Goal: Register for event/course

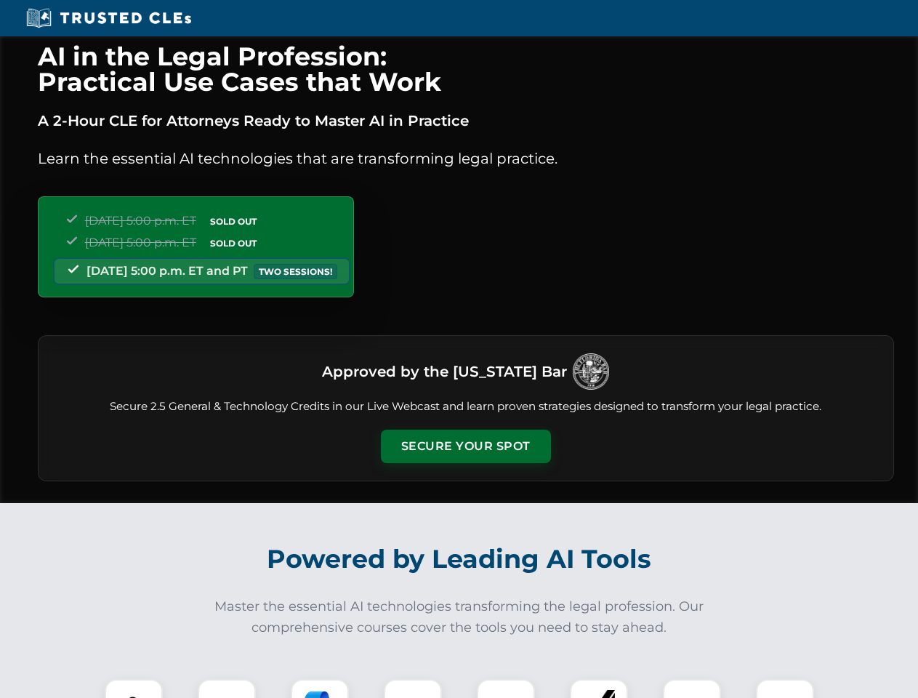
click at [465, 447] on button "Secure Your Spot" at bounding box center [466, 446] width 170 height 33
click at [134, 689] on img at bounding box center [134, 708] width 42 height 42
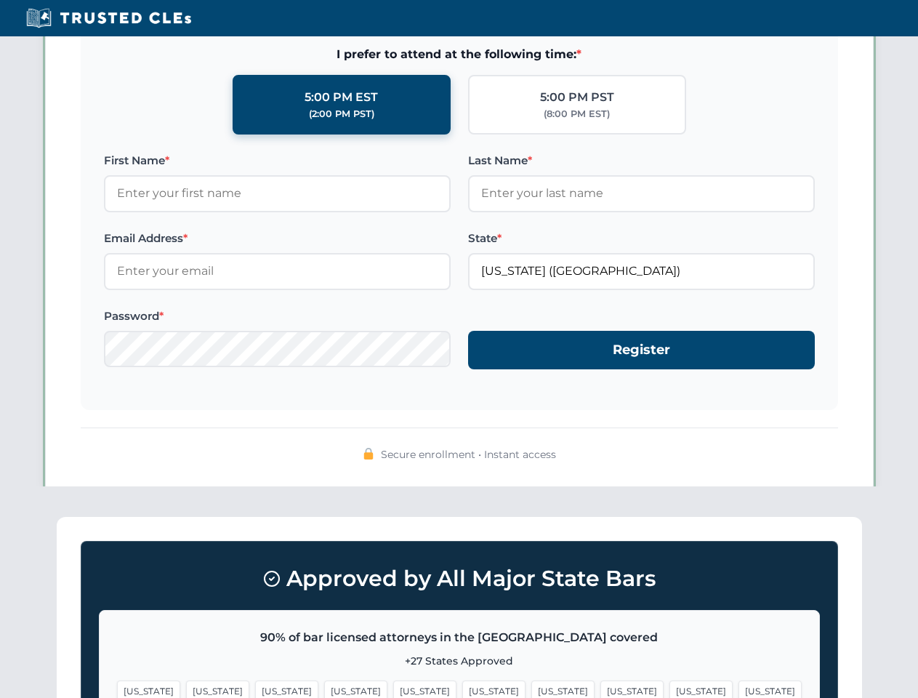
click at [532, 689] on span "[US_STATE]" at bounding box center [563, 691] width 63 height 21
click at [670, 689] on span "[US_STATE]" at bounding box center [701, 691] width 63 height 21
